Goal: Task Accomplishment & Management: Use online tool/utility

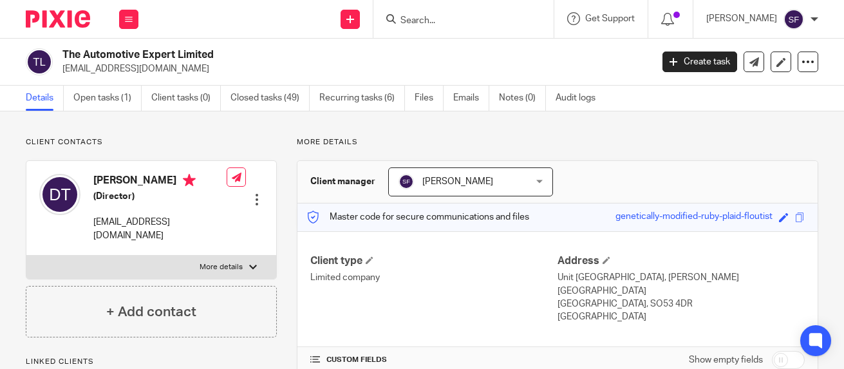
click at [455, 17] on input "Search" at bounding box center [457, 21] width 116 height 12
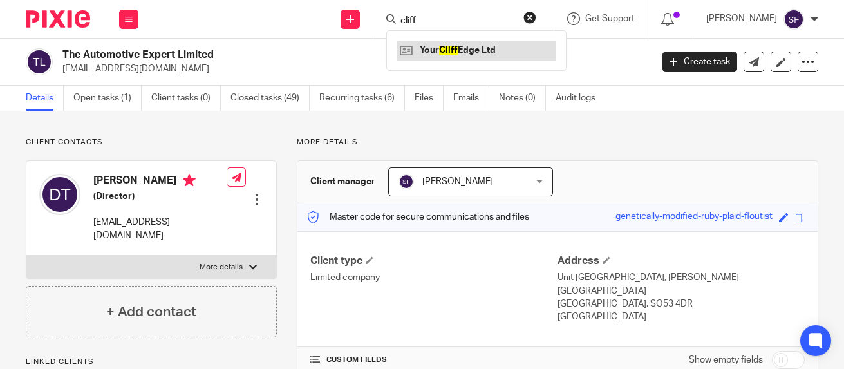
type input "cliff"
click at [493, 55] on link at bounding box center [477, 50] width 160 height 19
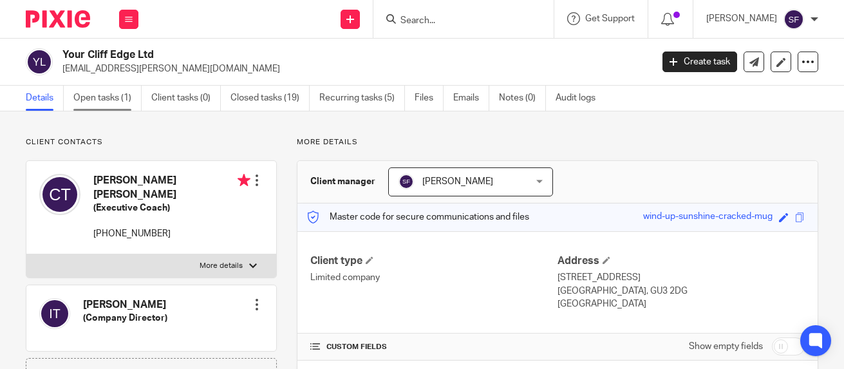
click at [95, 97] on link "Open tasks (1)" at bounding box center [107, 98] width 68 height 25
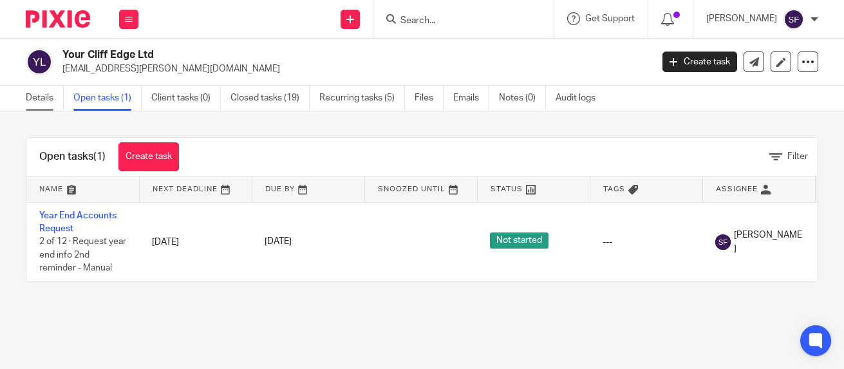
click at [43, 101] on link "Details" at bounding box center [45, 98] width 38 height 25
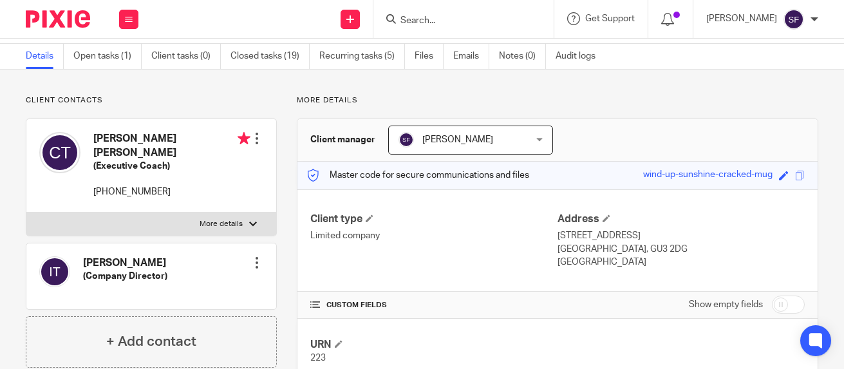
scroll to position [193, 0]
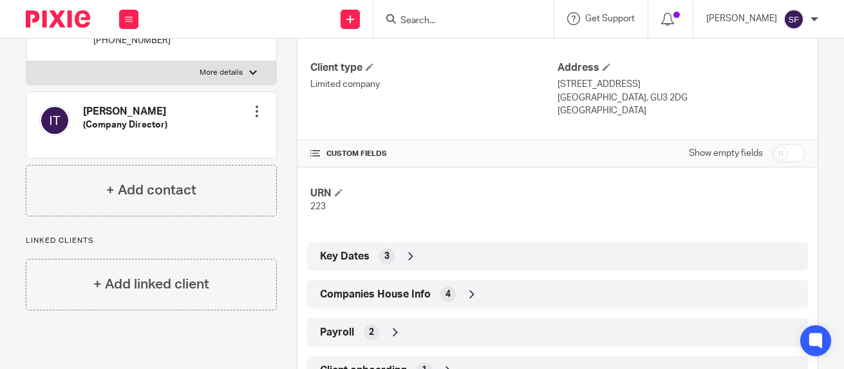
click at [384, 288] on span "Companies House Info" at bounding box center [375, 295] width 111 height 14
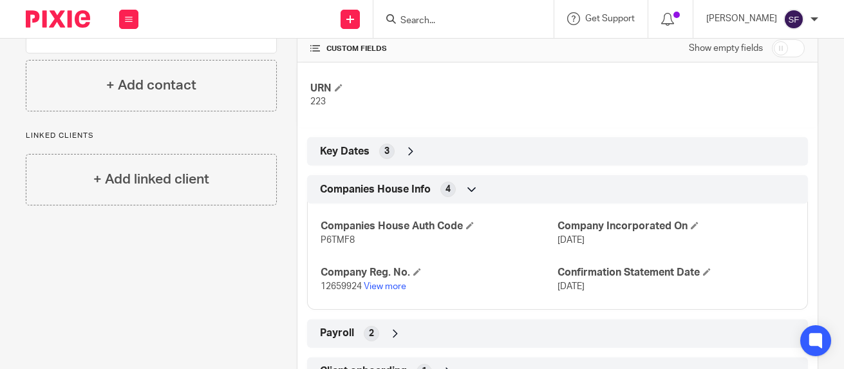
scroll to position [322, 0]
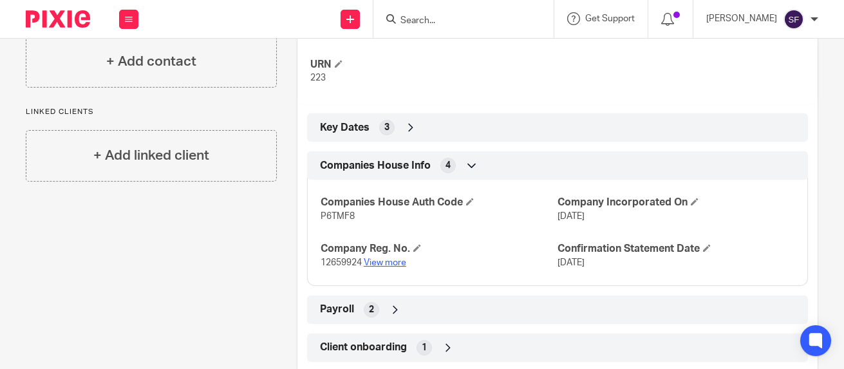
click at [382, 263] on link "View more" at bounding box center [385, 262] width 42 height 9
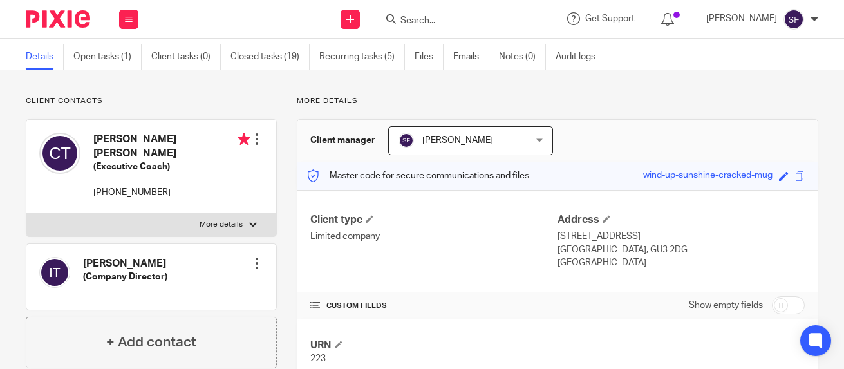
scroll to position [0, 0]
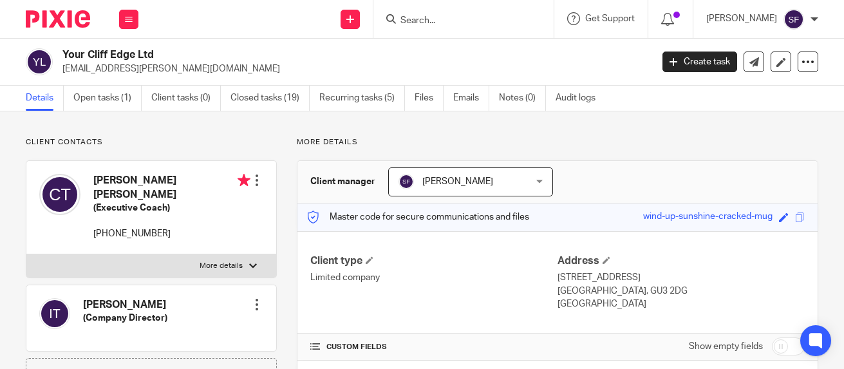
click at [467, 21] on input "Search" at bounding box center [457, 21] width 116 height 12
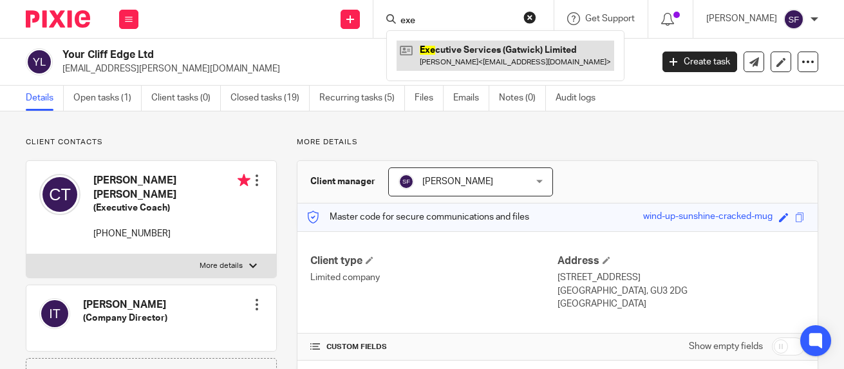
type input "exe"
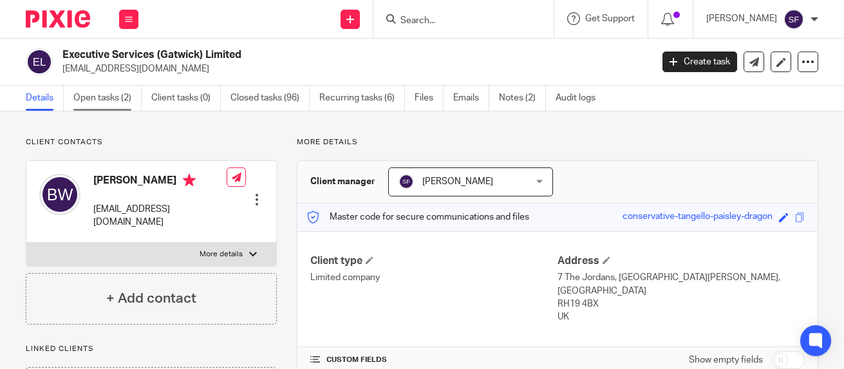
click at [114, 95] on link "Open tasks (2)" at bounding box center [107, 98] width 68 height 25
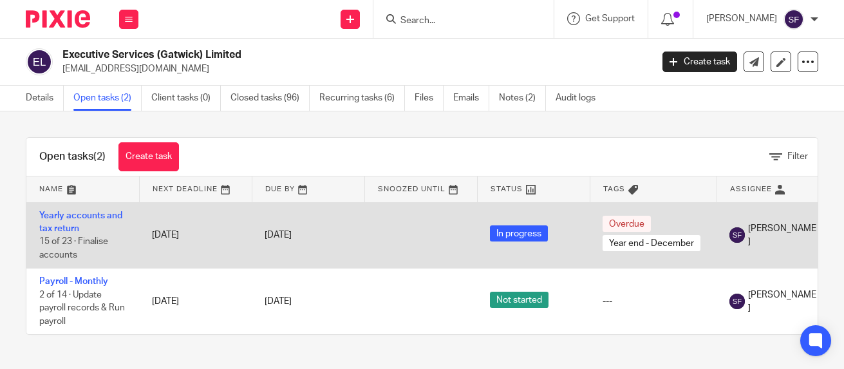
scroll to position [1, 0]
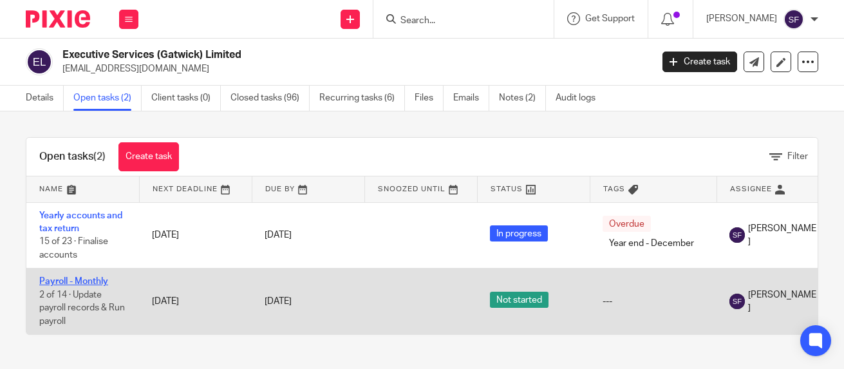
click at [64, 277] on link "Payroll - Monthly" at bounding box center [73, 281] width 69 height 9
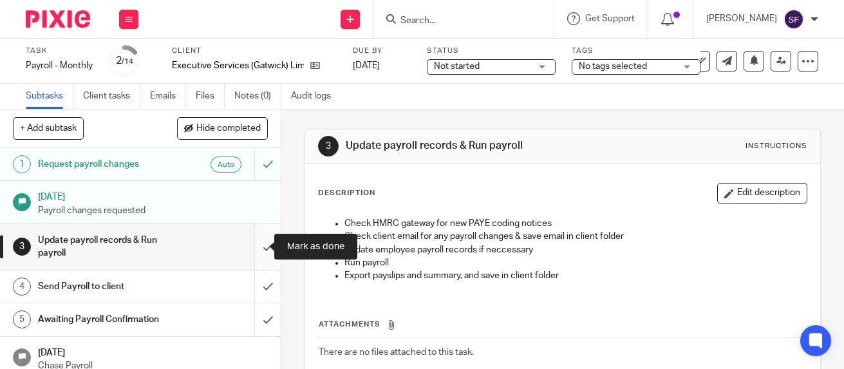
click at [254, 252] on input "submit" at bounding box center [140, 247] width 281 height 46
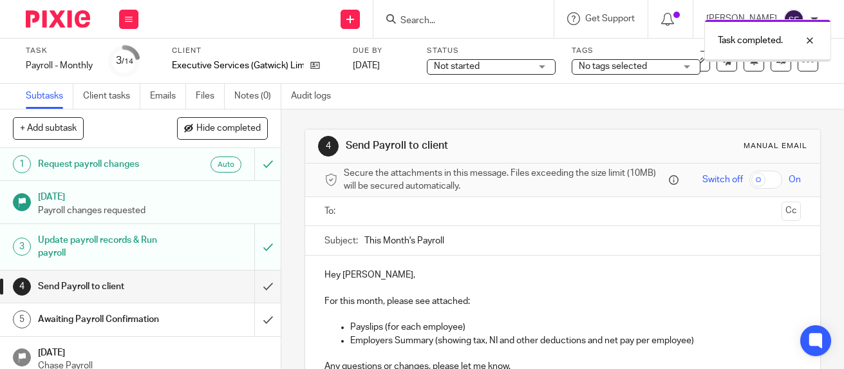
scroll to position [186, 0]
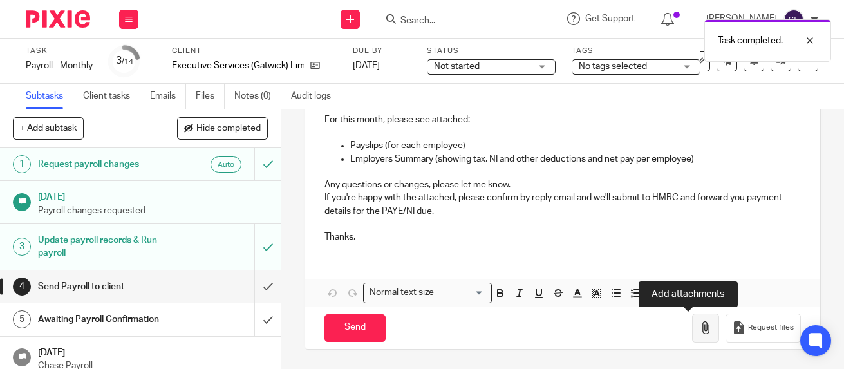
click at [699, 331] on icon "button" at bounding box center [705, 327] width 13 height 13
click at [692, 319] on button "button" at bounding box center [705, 327] width 27 height 29
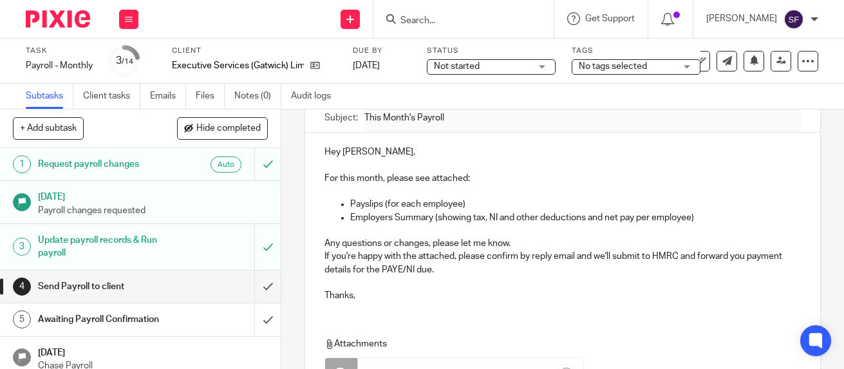
scroll to position [0, 0]
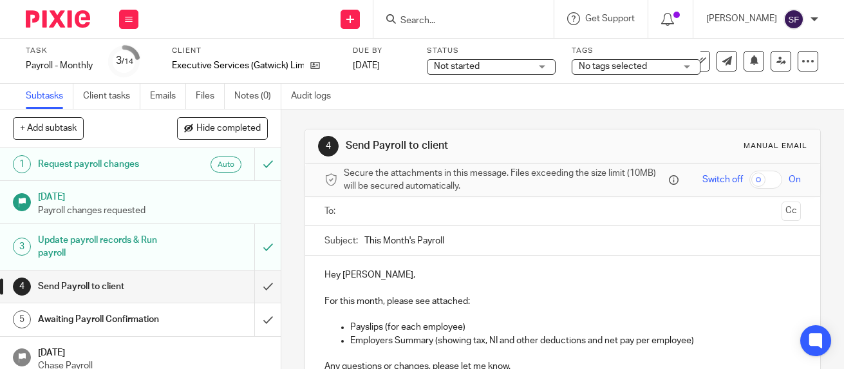
click at [383, 215] on input "text" at bounding box center [561, 211] width 427 height 15
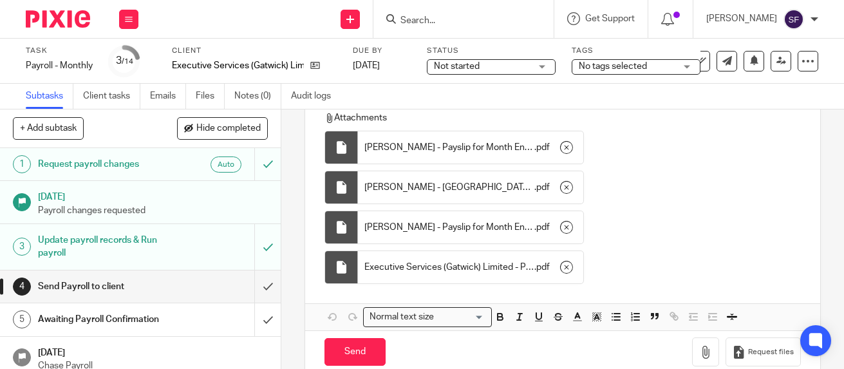
scroll to position [382, 0]
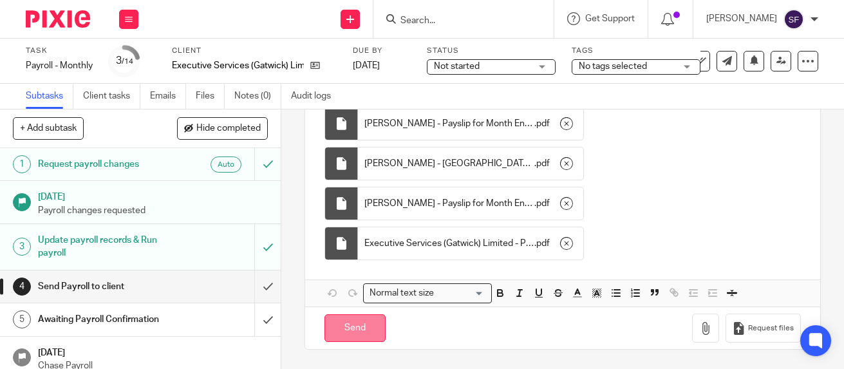
click at [346, 332] on input "Send" at bounding box center [354, 328] width 61 height 28
type input "Sent"
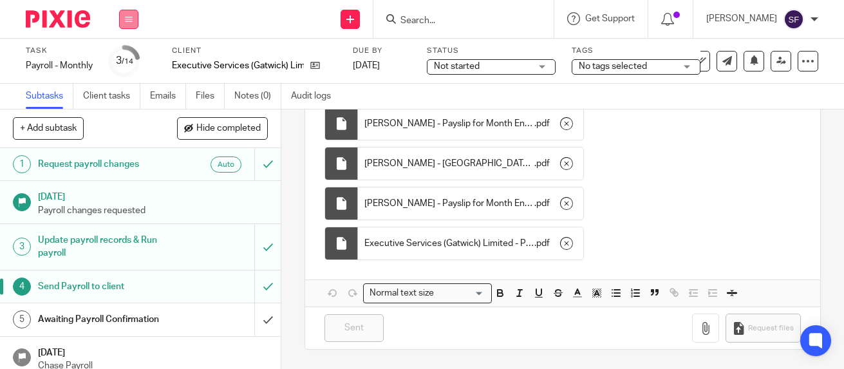
click at [133, 25] on button at bounding box center [128, 19] width 19 height 19
click at [127, 118] on link "Team" at bounding box center [121, 116] width 21 height 9
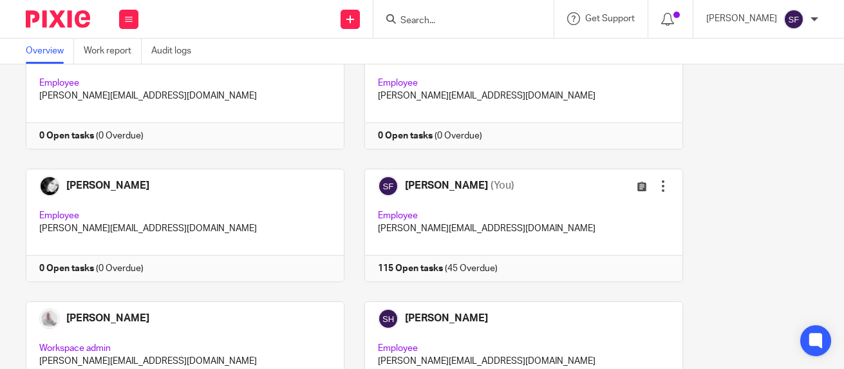
scroll to position [386, 0]
